Goal: Book appointment/travel/reservation

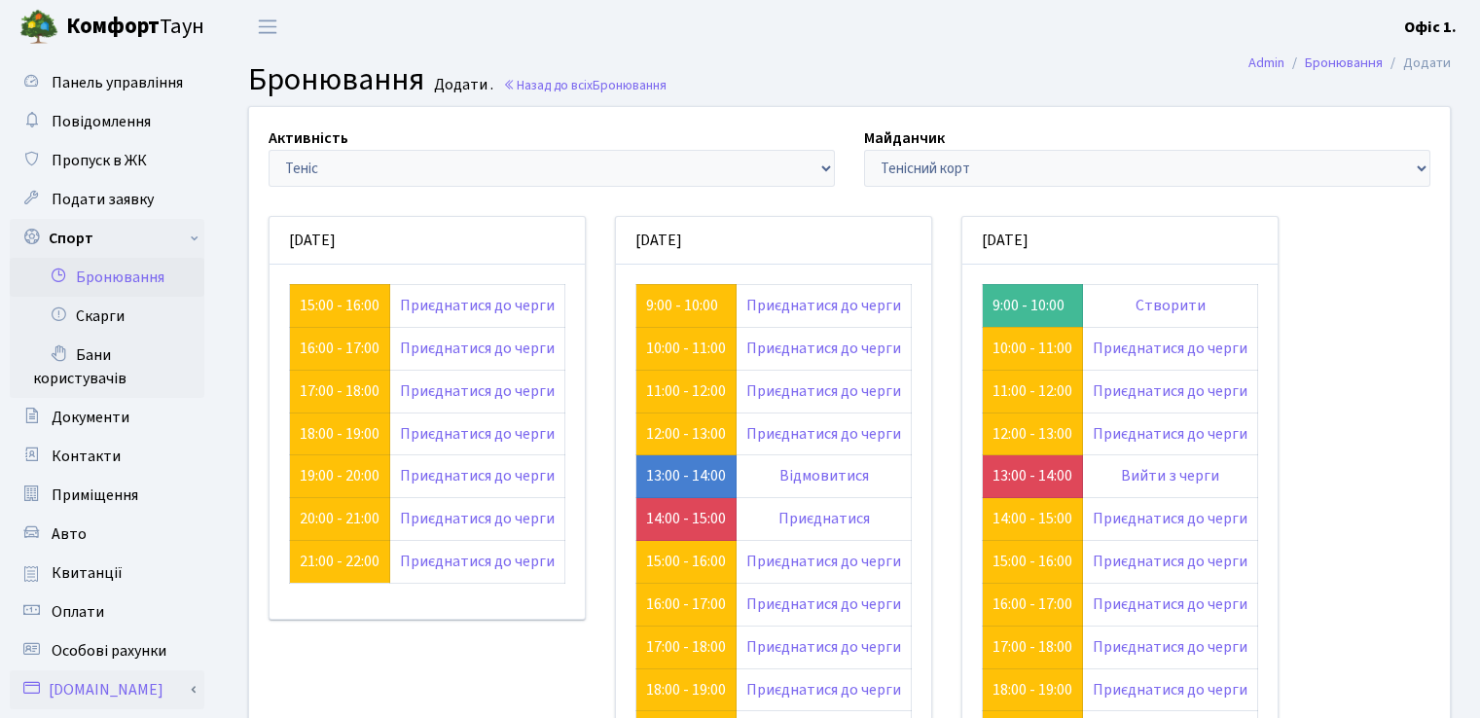
scroll to position [195, 0]
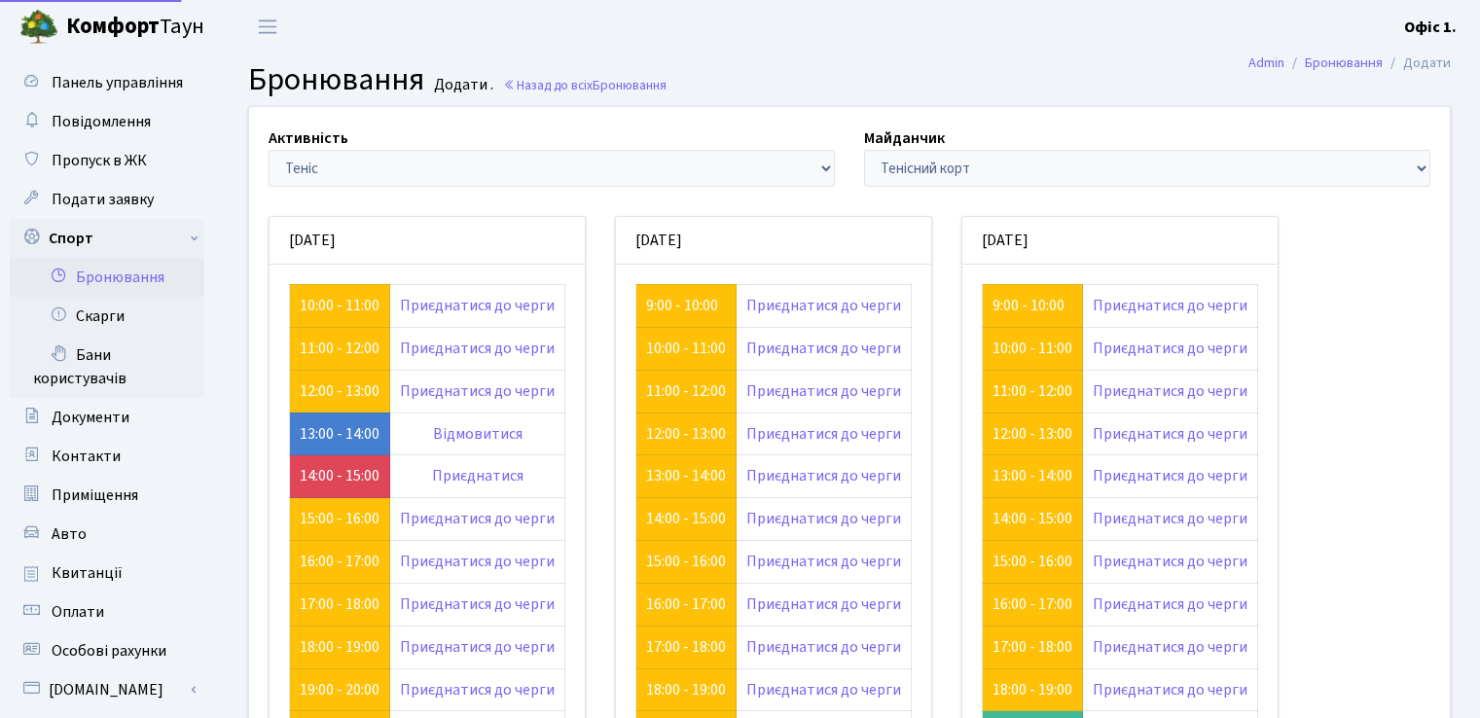
scroll to position [195, 0]
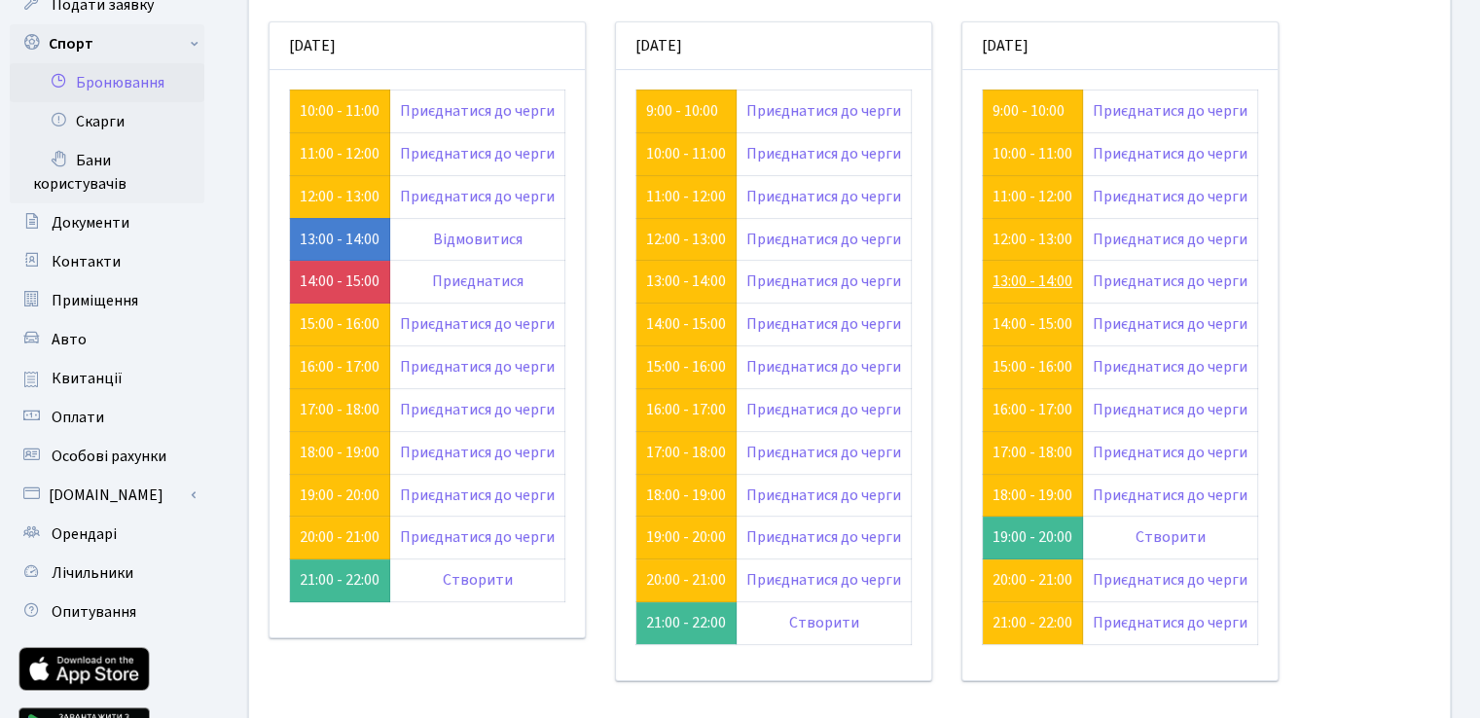
click at [1026, 278] on link "13:00 - 14:00" at bounding box center [1032, 280] width 80 height 21
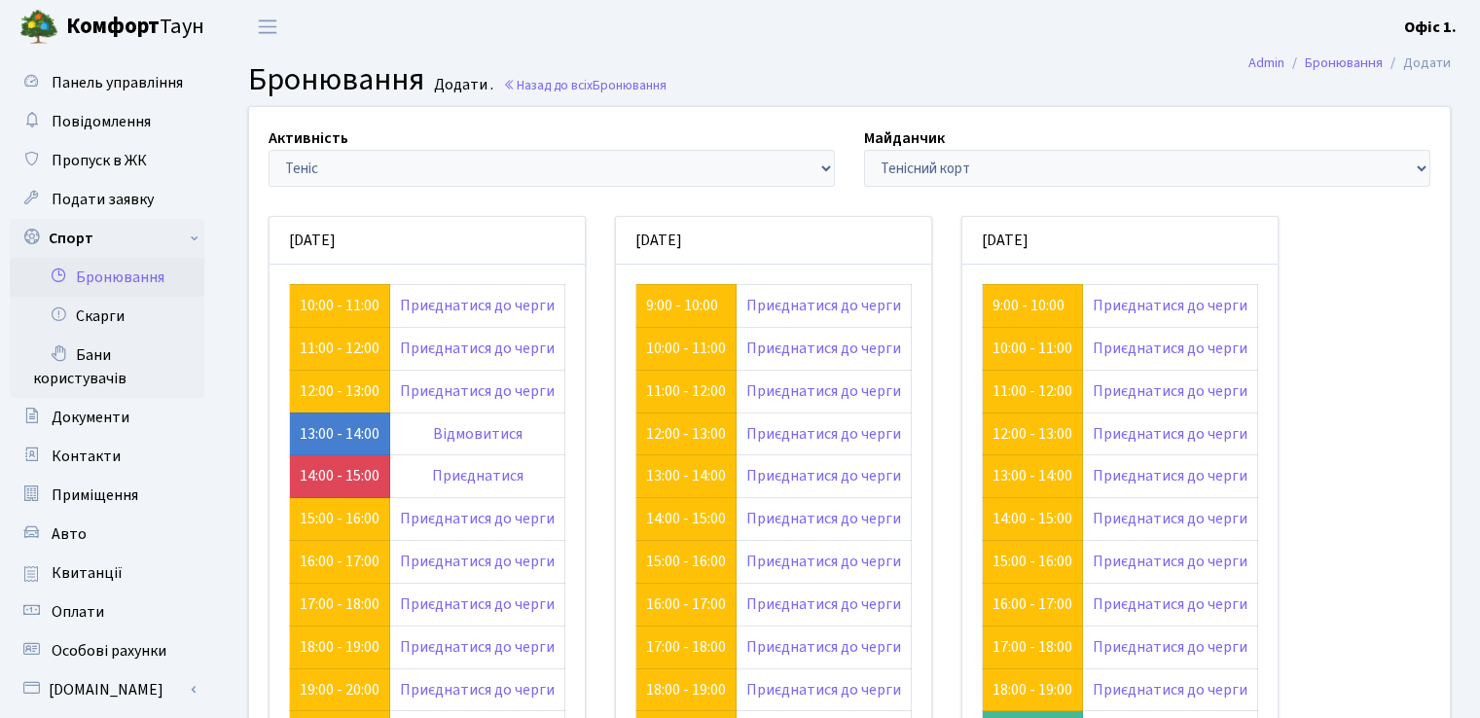
scroll to position [195, 0]
